Goal: Information Seeking & Learning: Learn about a topic

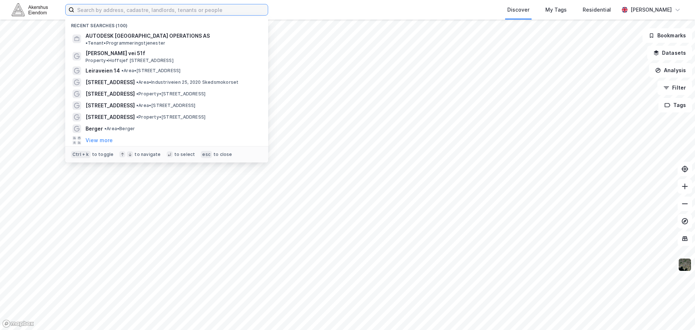
click at [174, 5] on input at bounding box center [170, 9] width 193 height 11
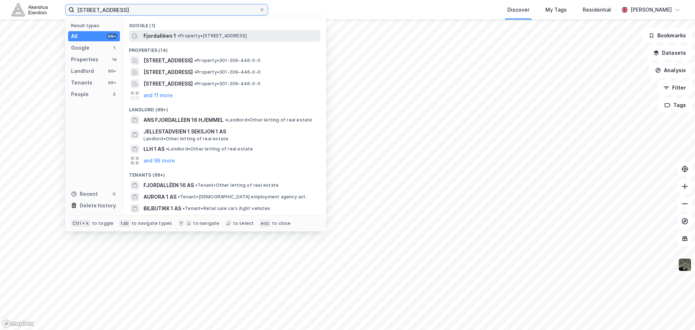
type input "[STREET_ADDRESS]"
click at [146, 37] on span "Fjordalléen 1" at bounding box center [159, 36] width 33 height 9
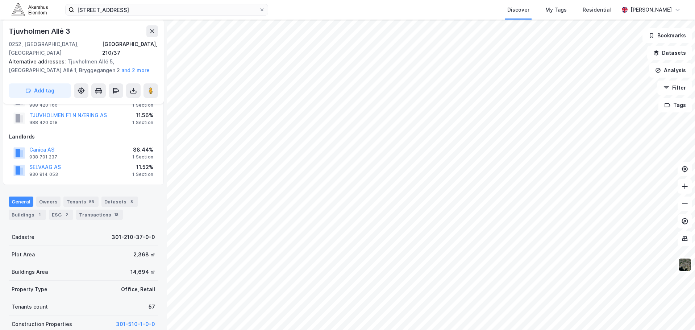
scroll to position [72, 0]
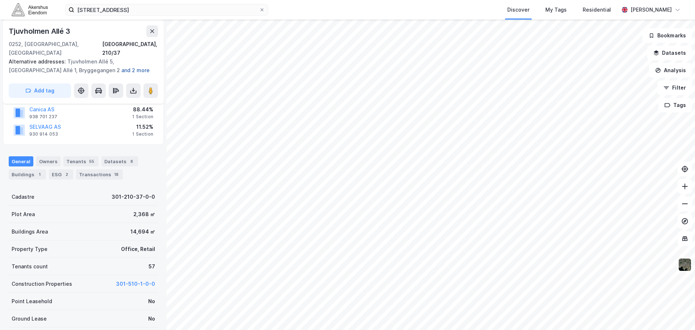
click at [0, 0] on button "and 2 more" at bounding box center [0, 0] width 0 height 0
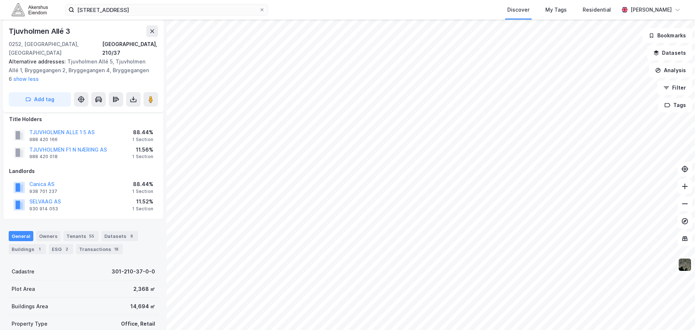
scroll to position [0, 0]
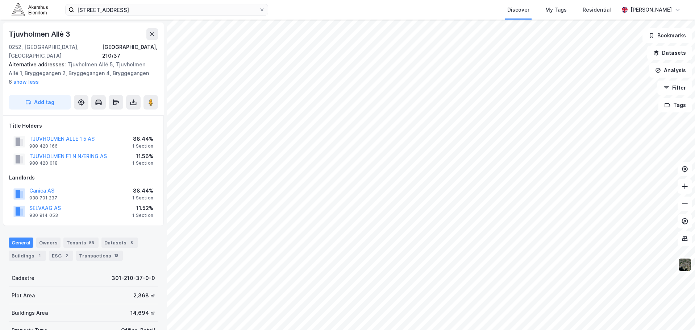
click at [158, 34] on div "[STREET_ADDRESS], 210/37 Alternative addresses: Tjuvholmen Allé 5, [GEOGRAPHIC_…" at bounding box center [83, 68] width 161 height 93
click at [143, 34] on div "Tjuvholmen Allé 3" at bounding box center [83, 34] width 149 height 12
click at [152, 38] on button at bounding box center [152, 34] width 12 height 12
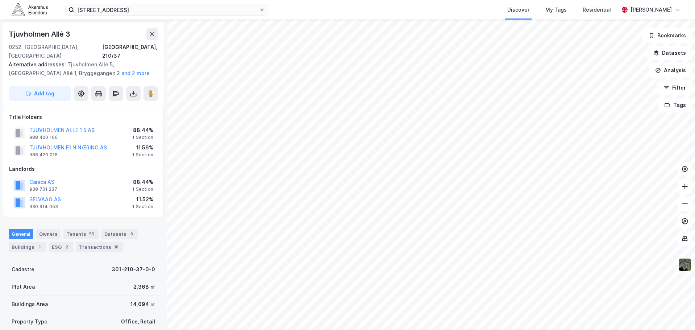
scroll to position [1, 0]
click at [346, 9] on div "Discover My Tags Residential" at bounding box center [461, 10] width 316 height 20
